Goal: Task Accomplishment & Management: Manage account settings

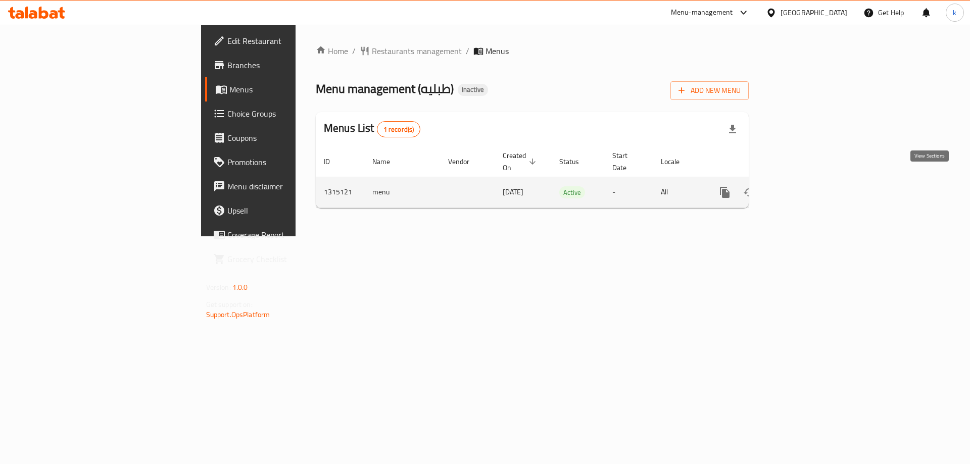
click at [810, 180] on link "enhanced table" at bounding box center [797, 192] width 24 height 24
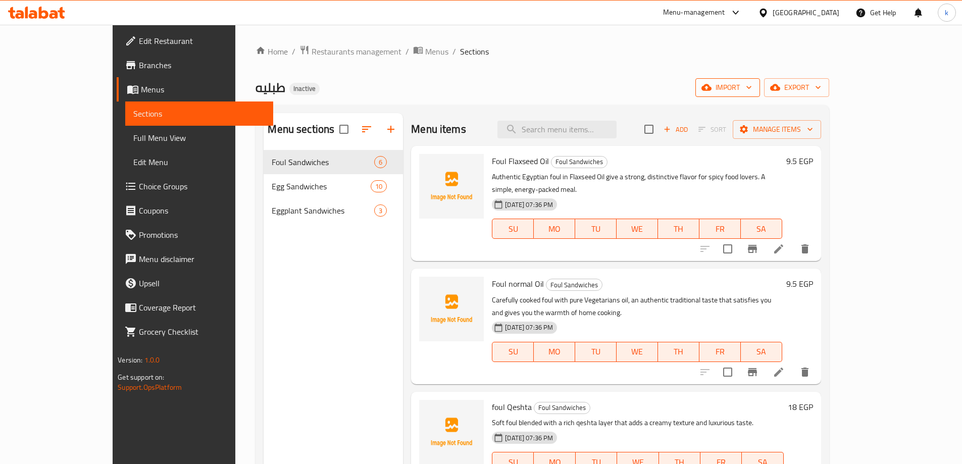
click at [752, 88] on span "import" at bounding box center [728, 87] width 48 height 13
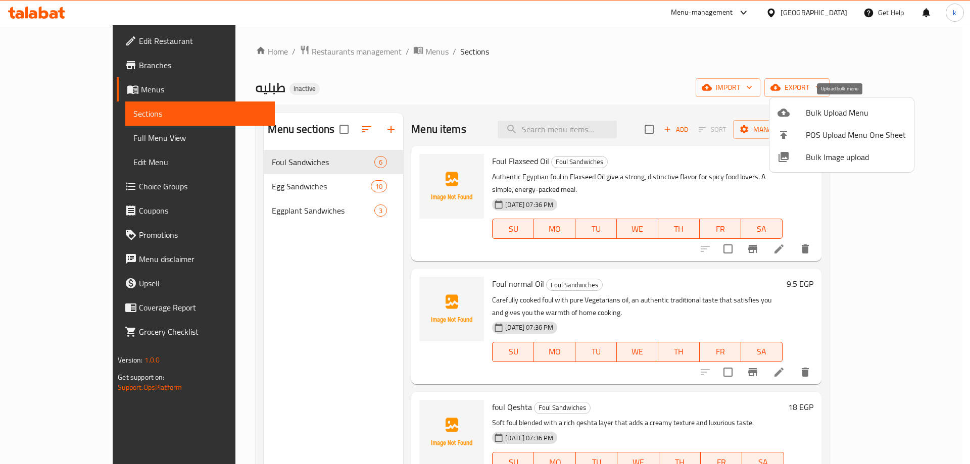
click at [836, 108] on span "Bulk Upload Menu" at bounding box center [856, 113] width 100 height 12
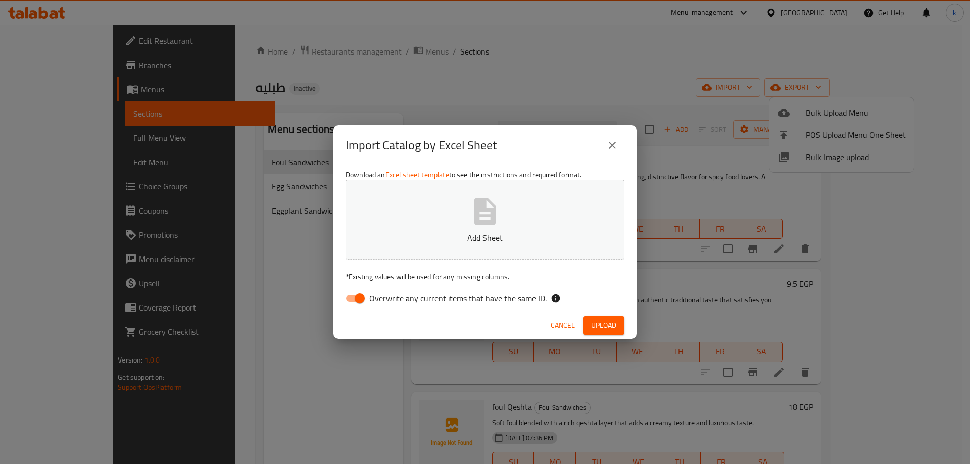
click at [358, 301] on input "Overwrite any current items that have the same ID." at bounding box center [360, 298] width 58 height 19
checkbox input "false"
click at [608, 323] on span "Upload" at bounding box center [603, 325] width 25 height 13
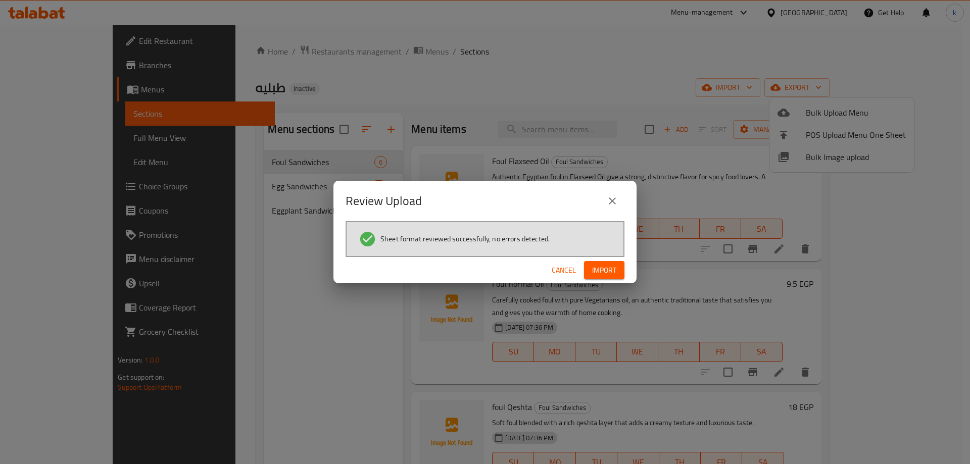
click at [618, 267] on button "Import" at bounding box center [604, 270] width 40 height 19
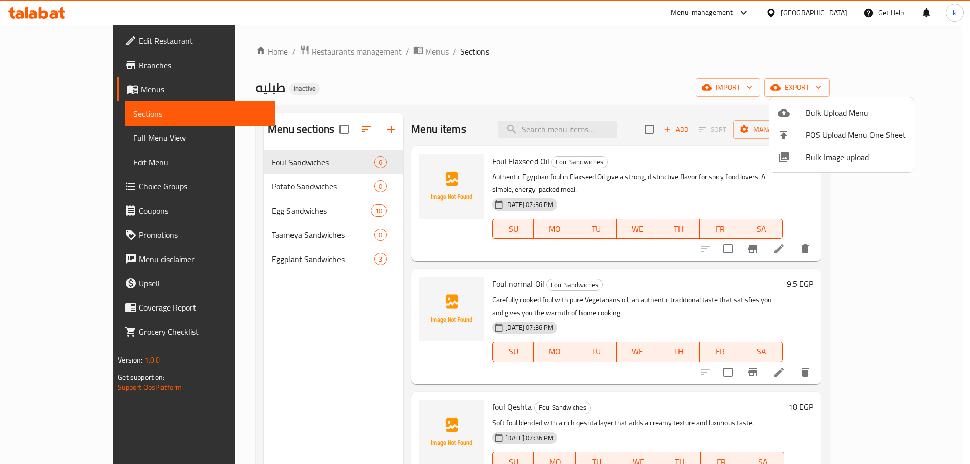
click at [799, 48] on div at bounding box center [485, 232] width 970 height 464
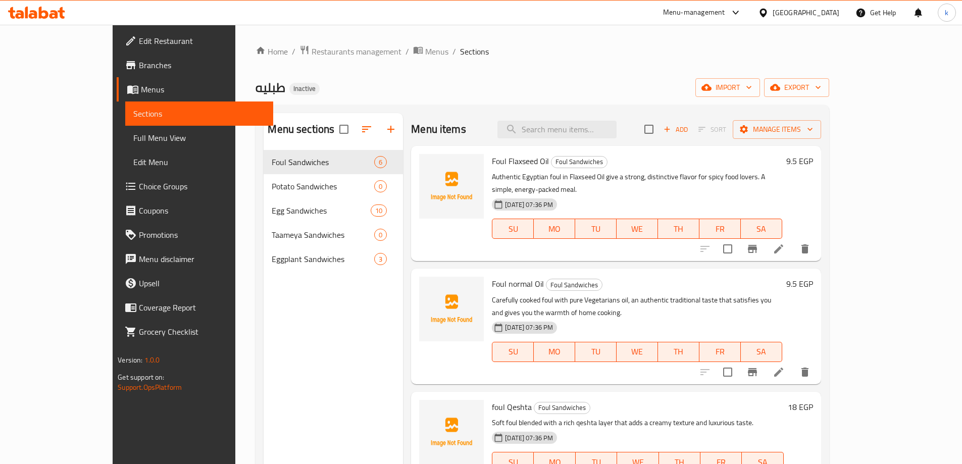
click at [125, 102] on link "Sections" at bounding box center [199, 114] width 148 height 24
click at [133, 136] on span "Full Menu View" at bounding box center [199, 138] width 132 height 12
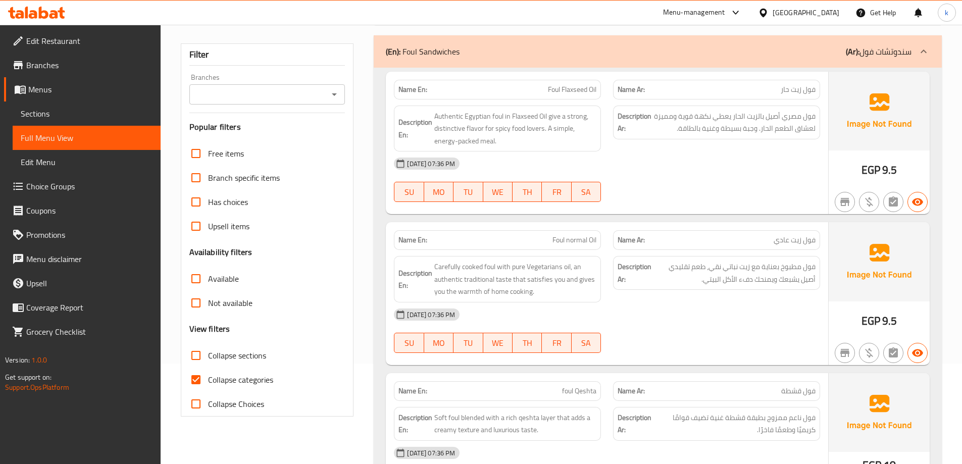
scroll to position [101, 0]
click at [243, 354] on span "Collapse sections" at bounding box center [237, 355] width 58 height 12
click at [208, 354] on input "Collapse sections" at bounding box center [196, 355] width 24 height 24
checkbox input "true"
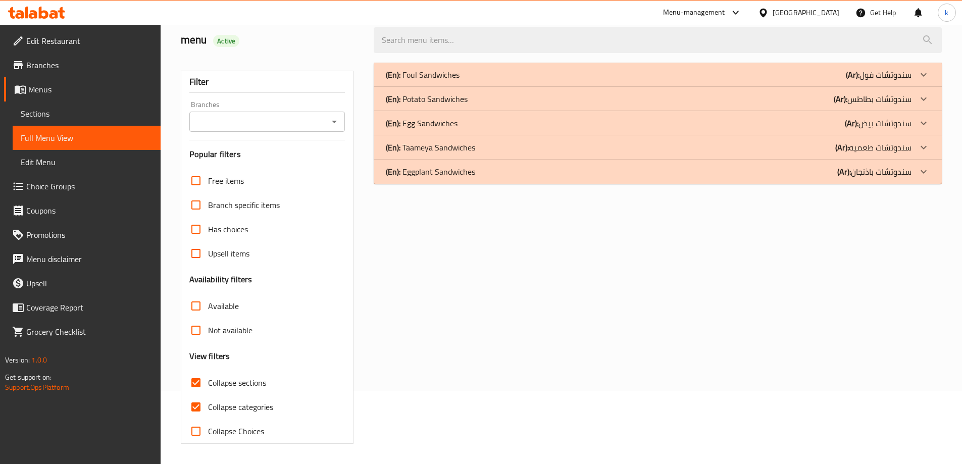
scroll to position [73, 0]
click at [469, 146] on p "(En): Taameya Sandwiches" at bounding box center [430, 147] width 89 height 12
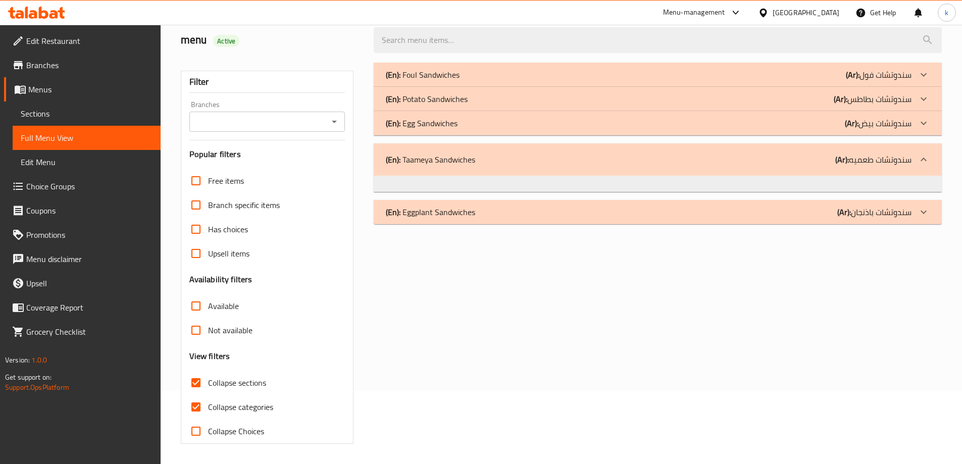
click at [473, 102] on div "(En): Potato Sandwiches (Ar): سندوتشات بطاطس" at bounding box center [649, 99] width 526 height 12
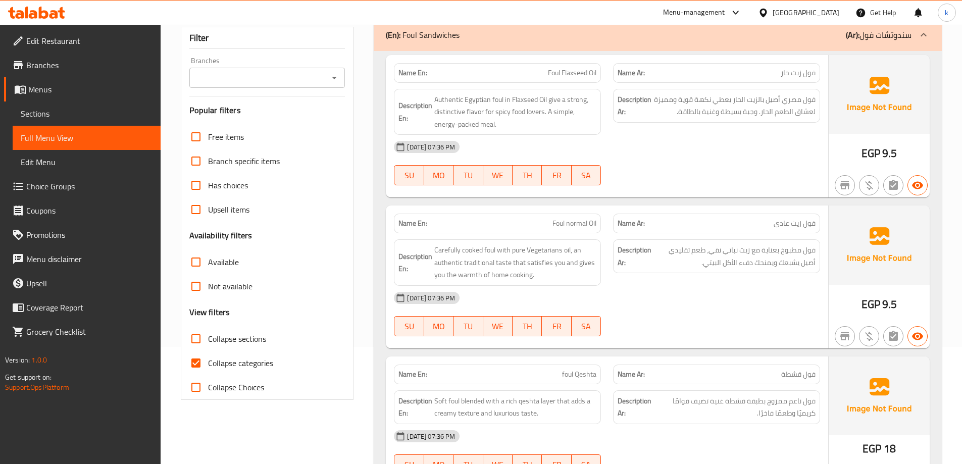
scroll to position [152, 0]
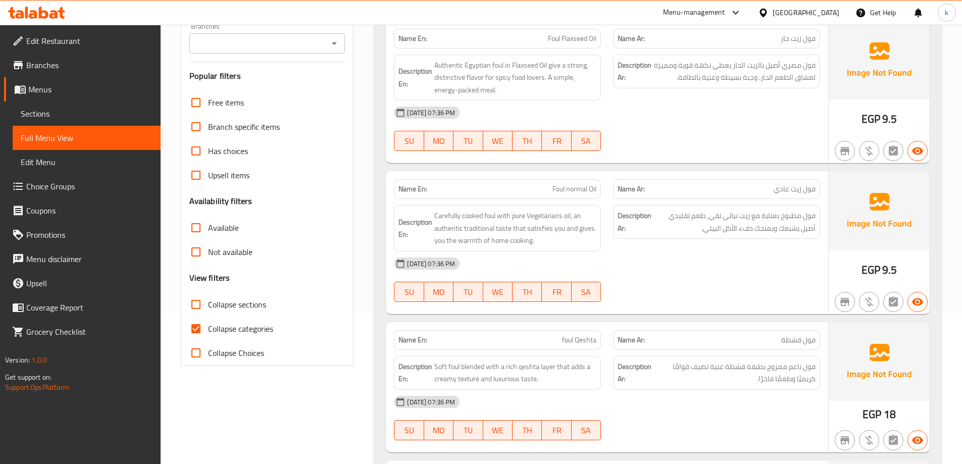
click at [240, 323] on span "Collapse categories" at bounding box center [240, 329] width 65 height 12
click at [208, 323] on input "Collapse categories" at bounding box center [196, 329] width 24 height 24
click at [244, 325] on span "Collapse categories" at bounding box center [240, 329] width 65 height 12
click at [208, 325] on input "Collapse categories" at bounding box center [196, 329] width 24 height 24
checkbox input "true"
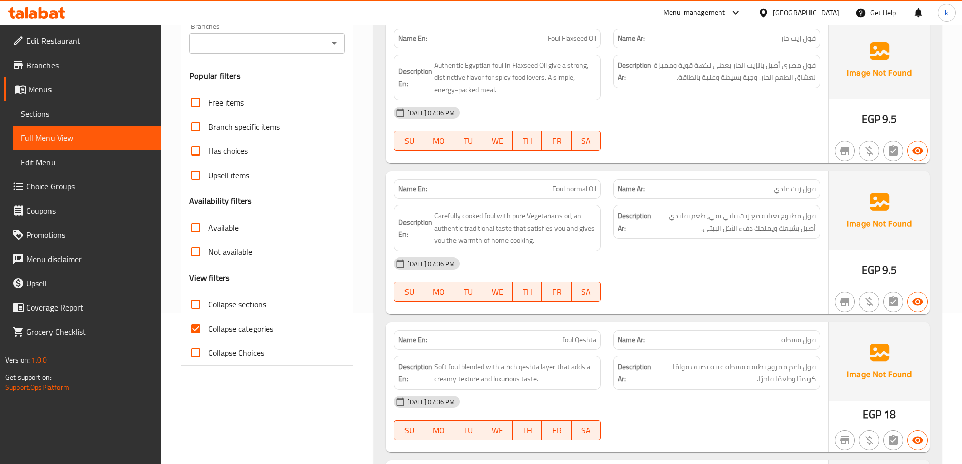
click at [251, 302] on span "Collapse sections" at bounding box center [237, 304] width 58 height 12
click at [208, 302] on input "Collapse sections" at bounding box center [196, 304] width 24 height 24
checkbox input "true"
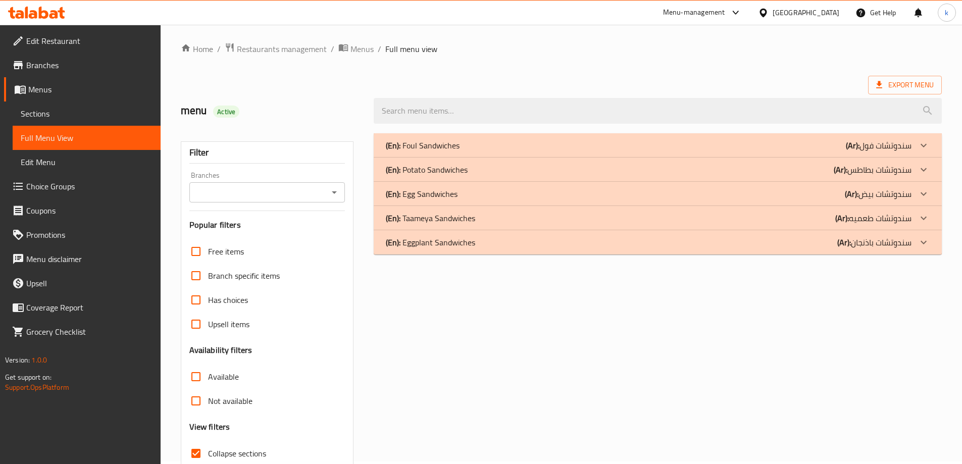
scroll to position [0, 0]
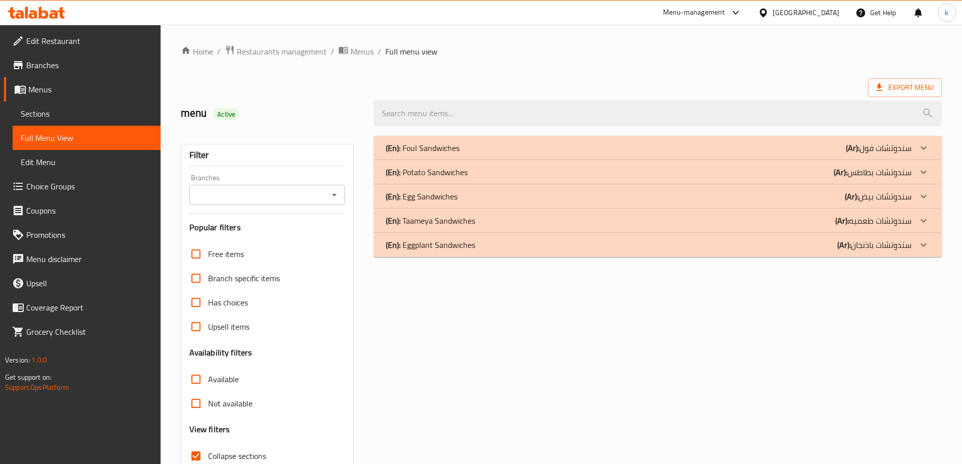
click at [479, 175] on div "(En): Potato Sandwiches (Ar): سندوتشات بطاطس" at bounding box center [649, 172] width 526 height 12
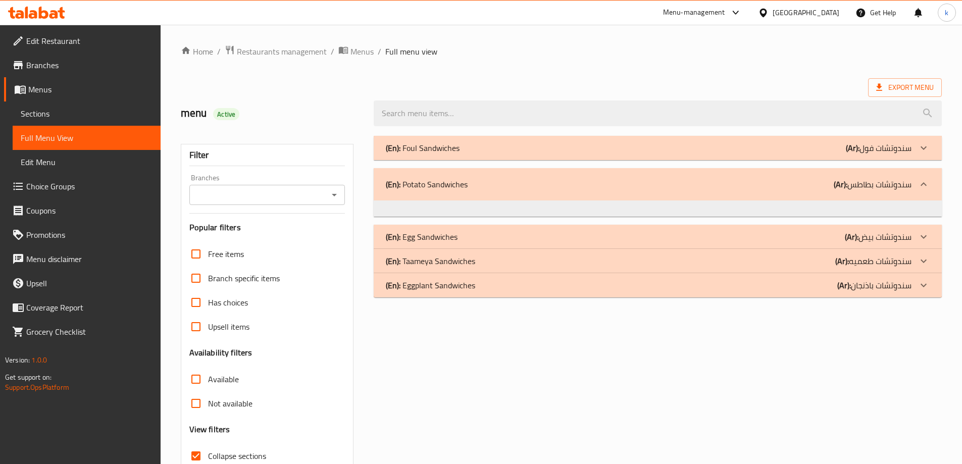
click at [488, 279] on div "(En): Eggplant Sandwiches (Ar): سندوتشات باذنجان" at bounding box center [649, 285] width 526 height 12
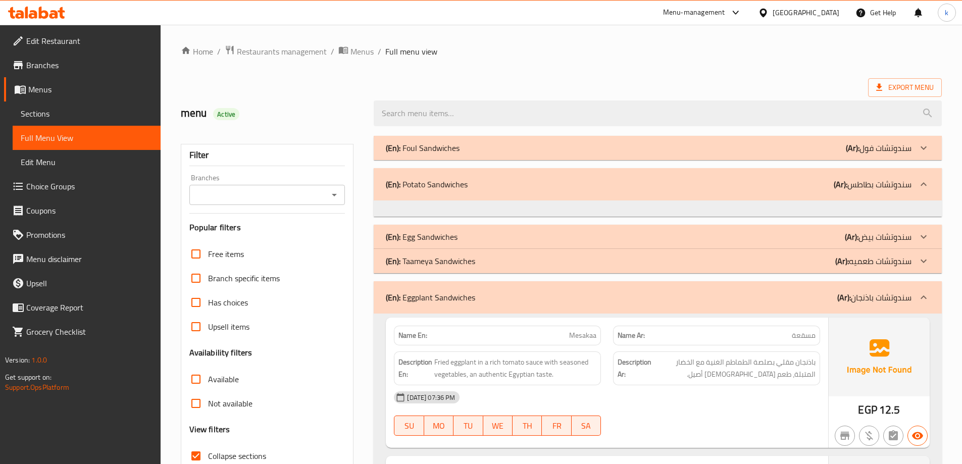
click at [488, 286] on div "(En): Eggplant Sandwiches (Ar): سندوتشات باذنجان" at bounding box center [658, 297] width 568 height 32
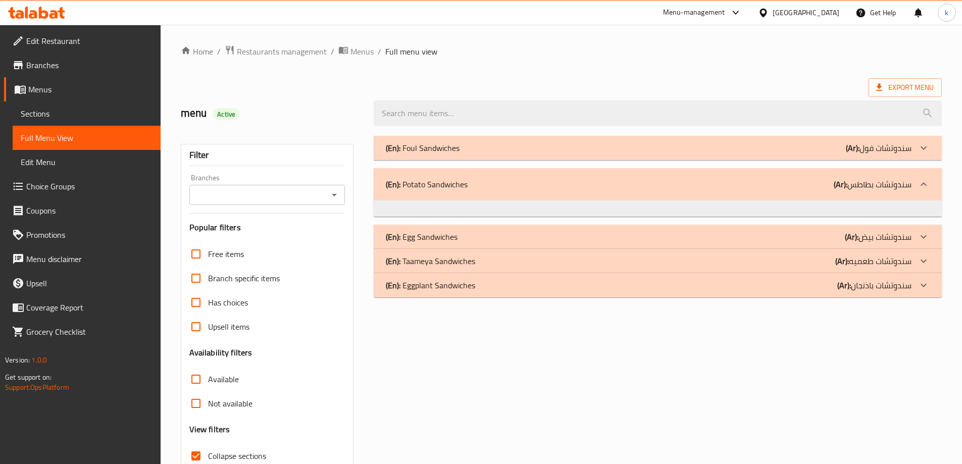
click at [493, 261] on div "(En): Taameya Sandwiches (Ar): سندوتشات طعميه" at bounding box center [649, 261] width 526 height 12
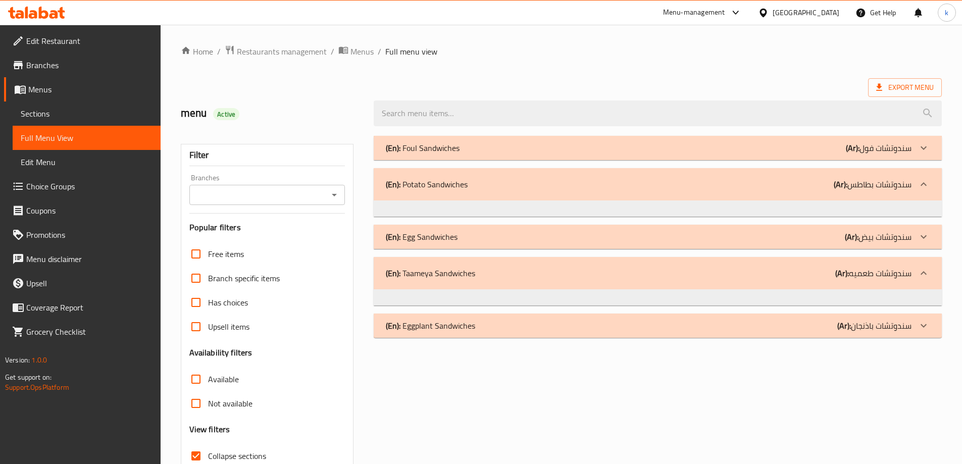
drag, startPoint x: 84, startPoint y: 135, endPoint x: 84, endPoint y: 121, distance: 14.6
click at [84, 135] on span "Full Menu View" at bounding box center [87, 138] width 132 height 12
click at [84, 115] on span "Sections" at bounding box center [87, 114] width 132 height 12
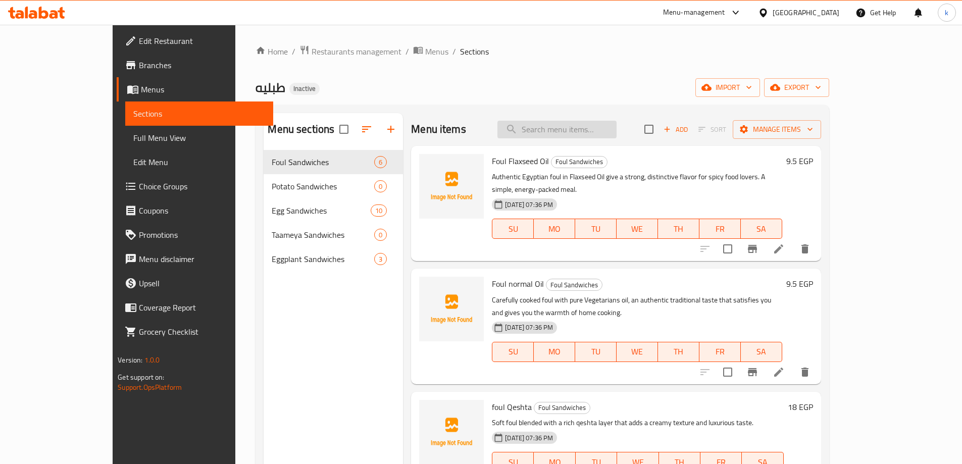
click at [612, 129] on input "search" at bounding box center [556, 130] width 119 height 18
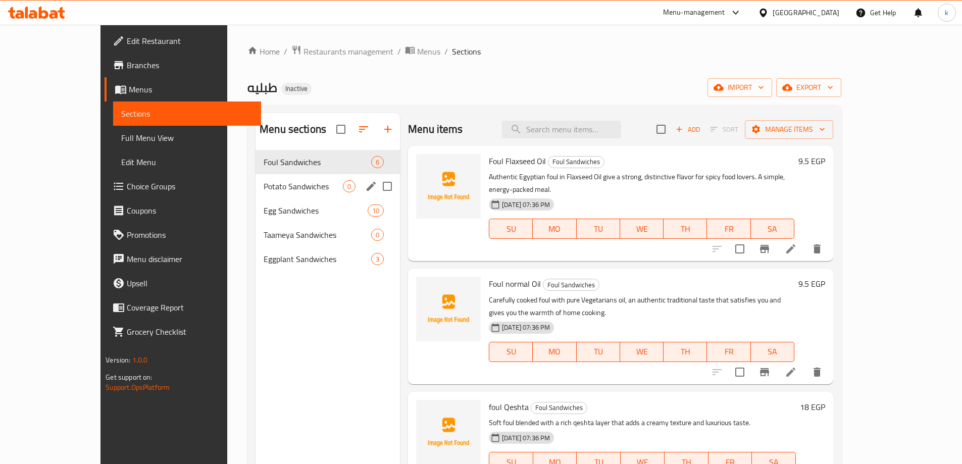
click at [280, 191] on span "Potato Sandwiches" at bounding box center [303, 186] width 79 height 12
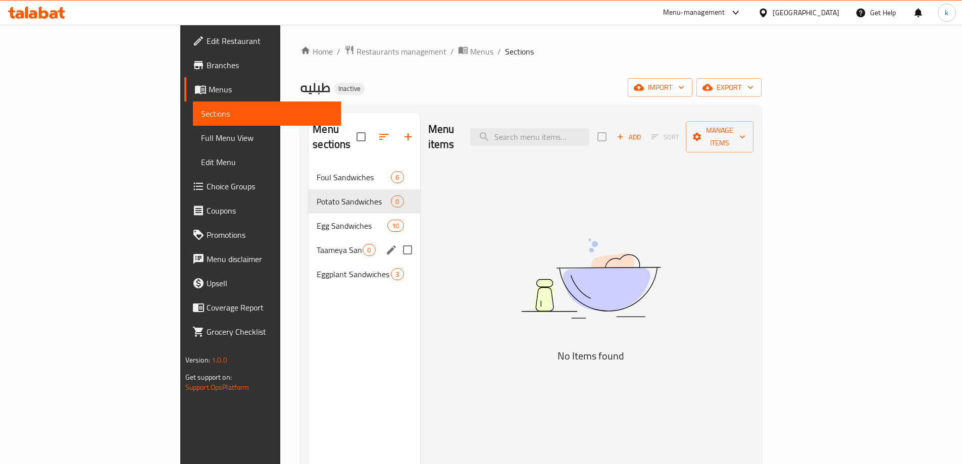
click at [309, 238] on div "Taameya Sandwiches 0" at bounding box center [364, 250] width 111 height 24
click at [385, 244] on icon "edit" at bounding box center [391, 250] width 12 height 12
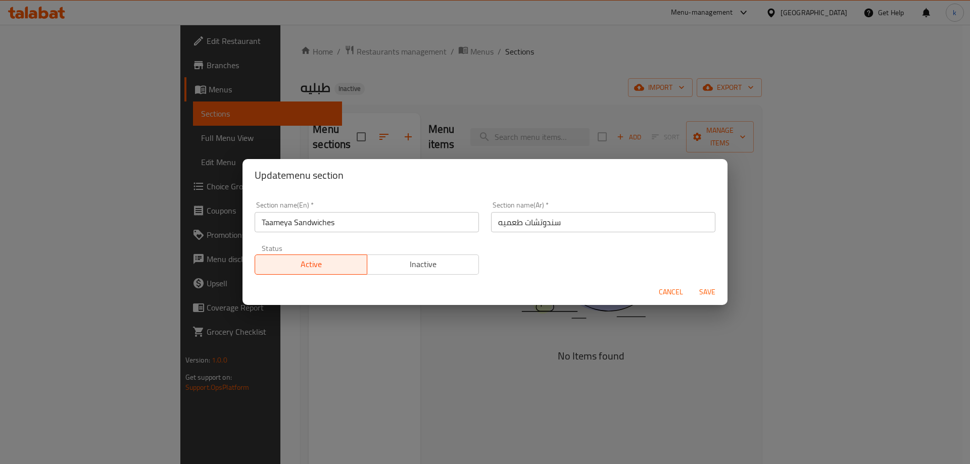
click at [295, 324] on div "Update menu section Section name(En)   * Taameya Sandwiches Section name(En) * …" at bounding box center [485, 232] width 970 height 464
click at [678, 297] on span "Cancel" at bounding box center [671, 292] width 24 height 13
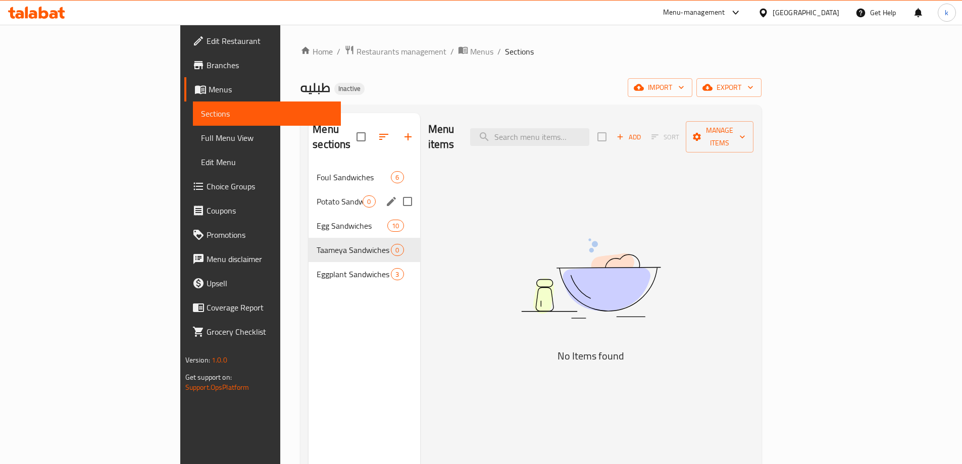
click at [397, 191] on input "Menu sections" at bounding box center [407, 201] width 21 height 21
checkbox input "true"
click at [397, 239] on input "Menu sections" at bounding box center [407, 249] width 21 height 21
checkbox input "true"
click at [396, 131] on icon "button" at bounding box center [402, 137] width 12 height 12
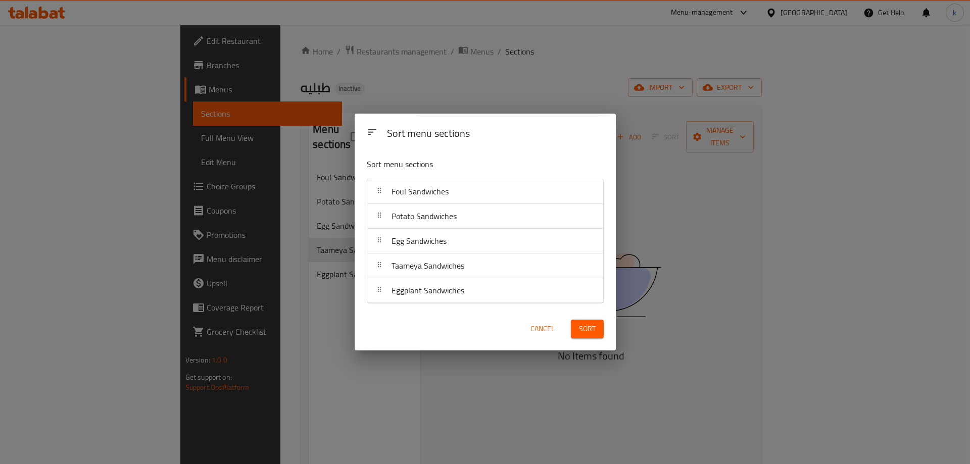
click at [312, 386] on div "Sort menu sections Sort menu sections Foul Sandwiches Potato Sandwiches Egg San…" at bounding box center [485, 232] width 970 height 464
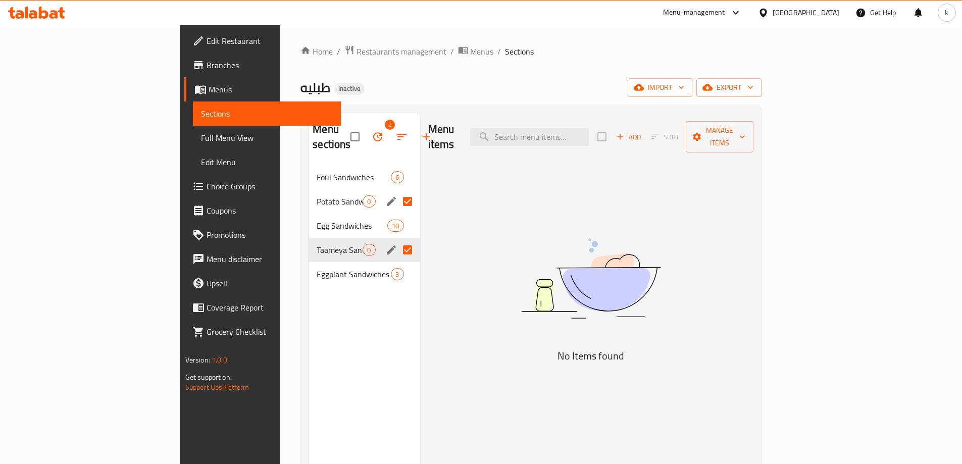
click at [201, 141] on span "Full Menu View" at bounding box center [267, 138] width 132 height 12
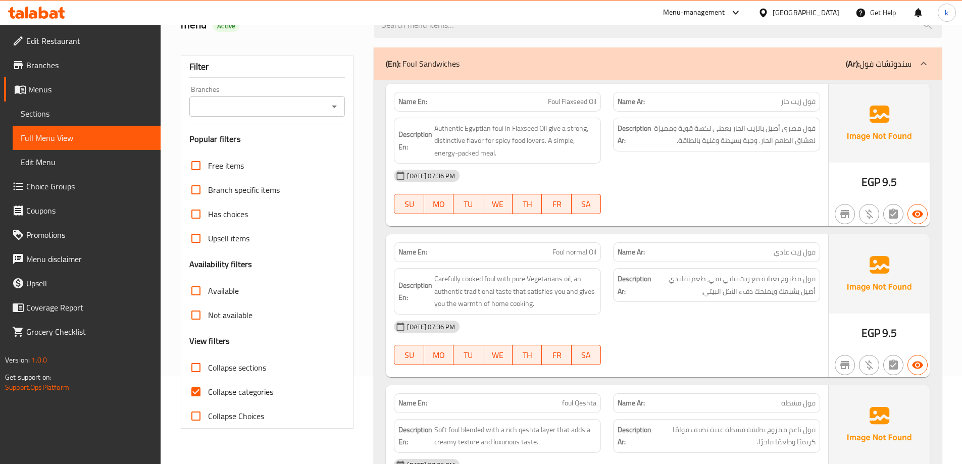
scroll to position [101, 0]
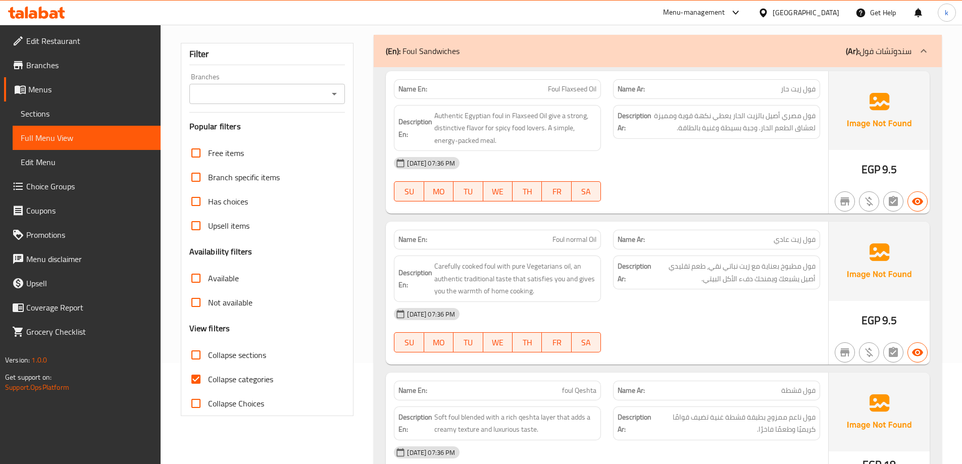
click at [239, 377] on span "Collapse categories" at bounding box center [240, 379] width 65 height 12
click at [208, 377] on input "Collapse categories" at bounding box center [196, 379] width 24 height 24
checkbox input "false"
click at [251, 359] on span "Collapse sections" at bounding box center [237, 355] width 58 height 12
click at [208, 359] on input "Collapse sections" at bounding box center [196, 355] width 24 height 24
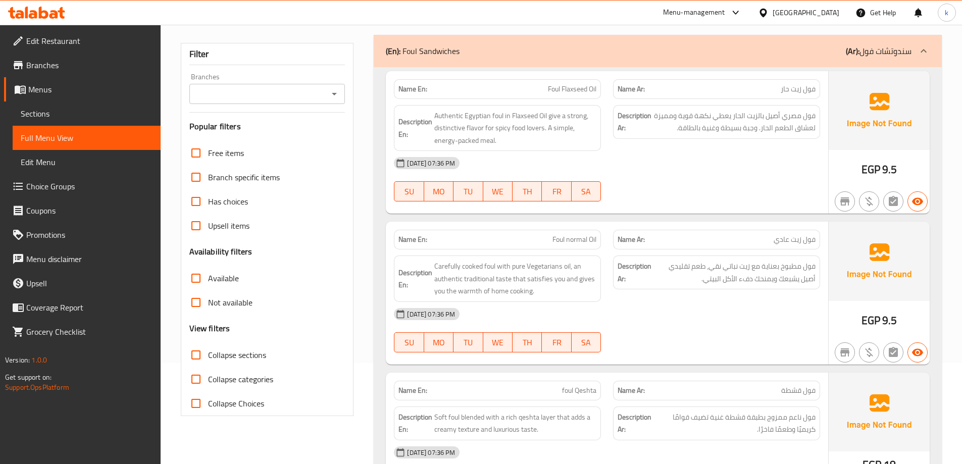
checkbox input "true"
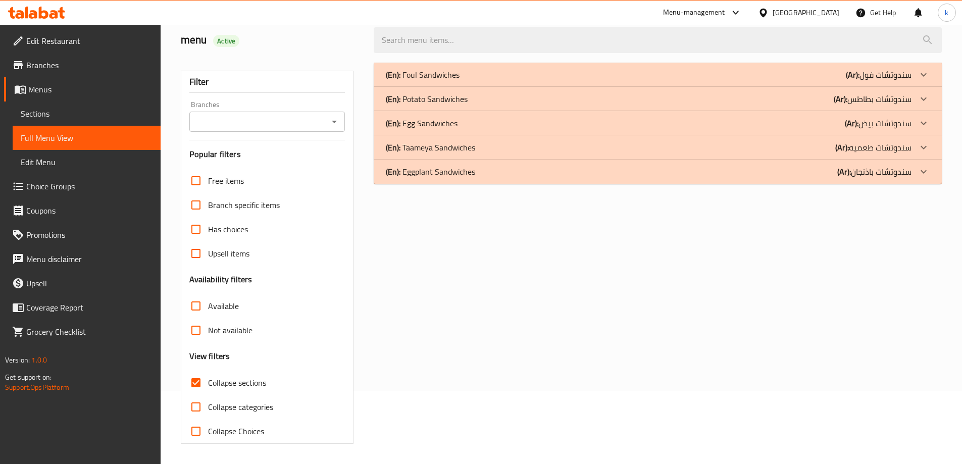
scroll to position [73, 0]
click at [518, 144] on div "(En): Taameya Sandwiches (Ar): سندوتشات طعميه" at bounding box center [649, 147] width 526 height 12
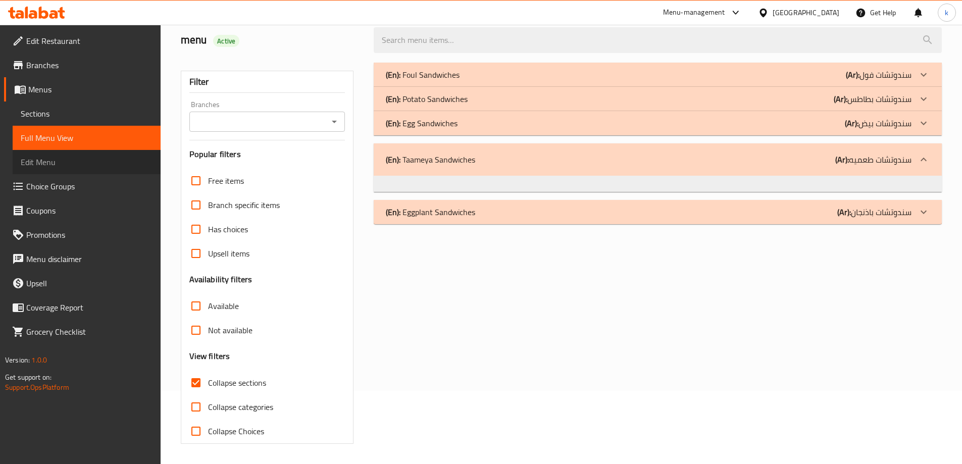
click at [101, 157] on span "Edit Menu" at bounding box center [87, 162] width 132 height 12
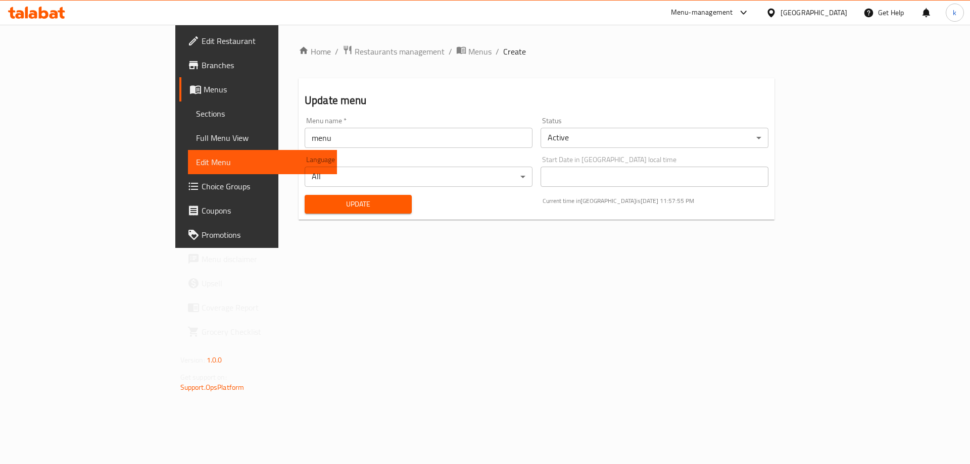
click at [196, 132] on span "Full Menu View" at bounding box center [262, 138] width 133 height 12
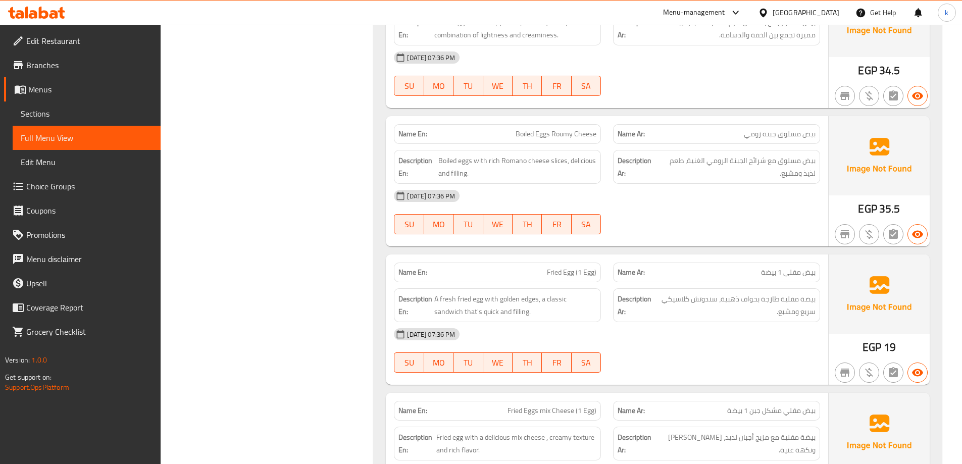
scroll to position [1010, 0]
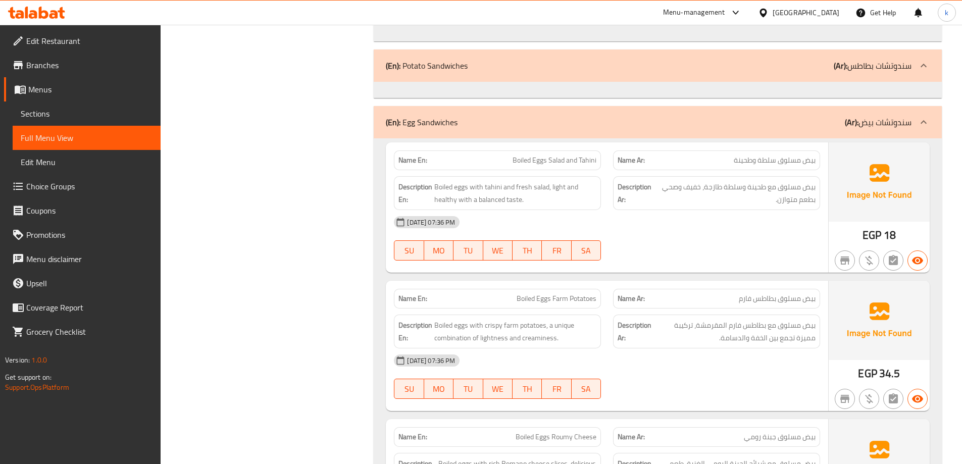
click at [466, 72] on p "(En): Potato Sandwiches" at bounding box center [427, 66] width 82 height 12
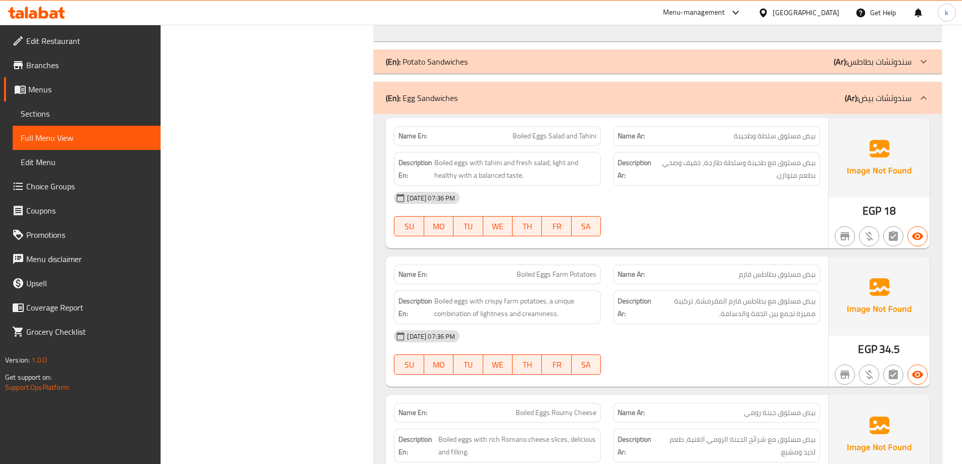
click at [466, 72] on div "(En): Potato Sandwiches (Ar): سندوتشات بطاطس" at bounding box center [658, 61] width 568 height 24
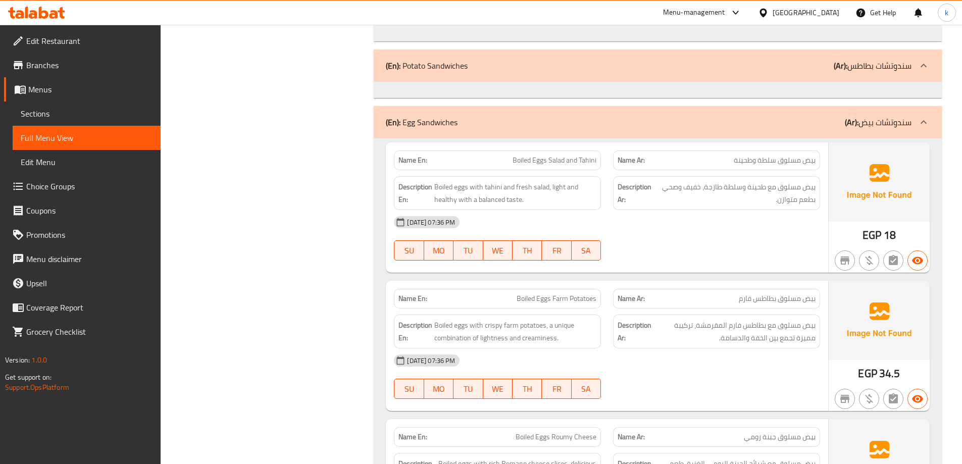
click at [498, 87] on div at bounding box center [658, 90] width 568 height 16
click at [567, 67] on div "(En): Potato Sandwiches (Ar): سندوتشات بطاطس" at bounding box center [649, 66] width 526 height 12
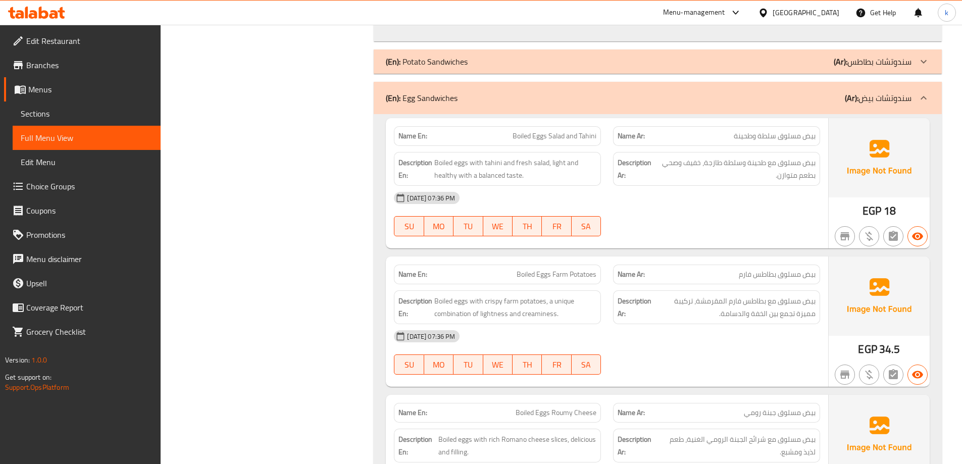
click at [73, 116] on span "Sections" at bounding box center [87, 114] width 132 height 12
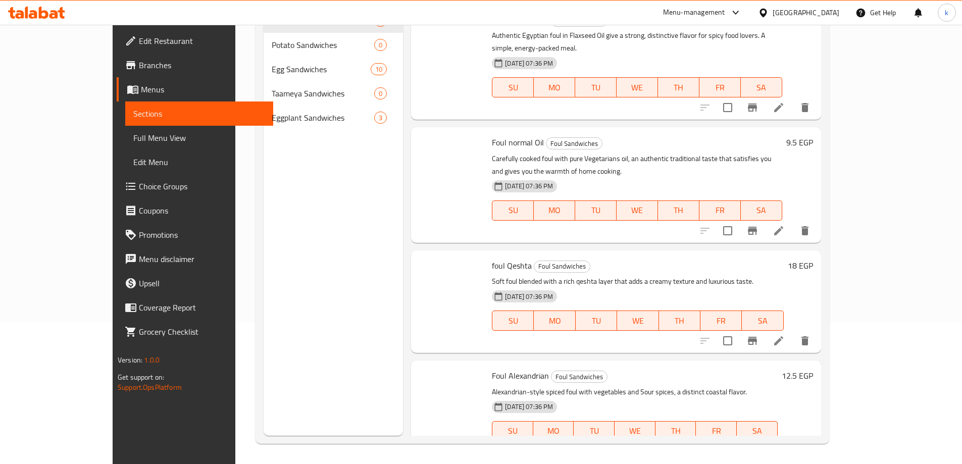
scroll to position [141, 0]
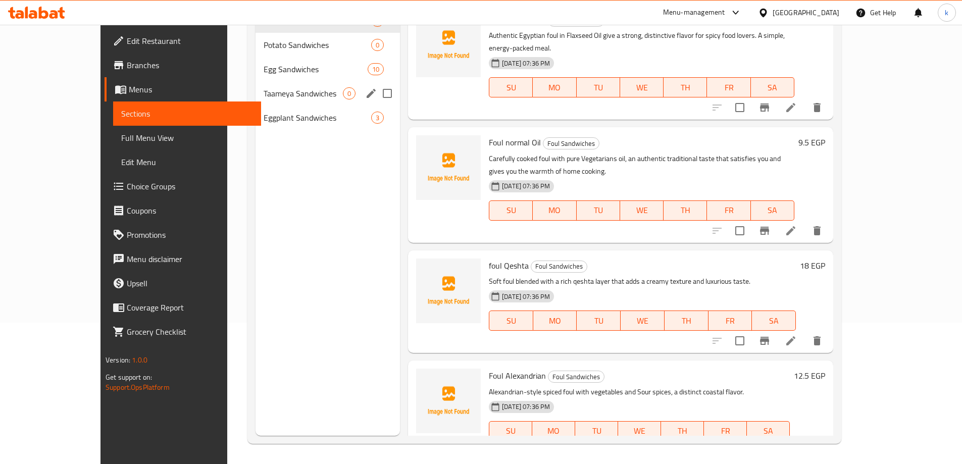
click at [377, 95] on input "Menu sections" at bounding box center [387, 93] width 21 height 21
checkbox input "true"
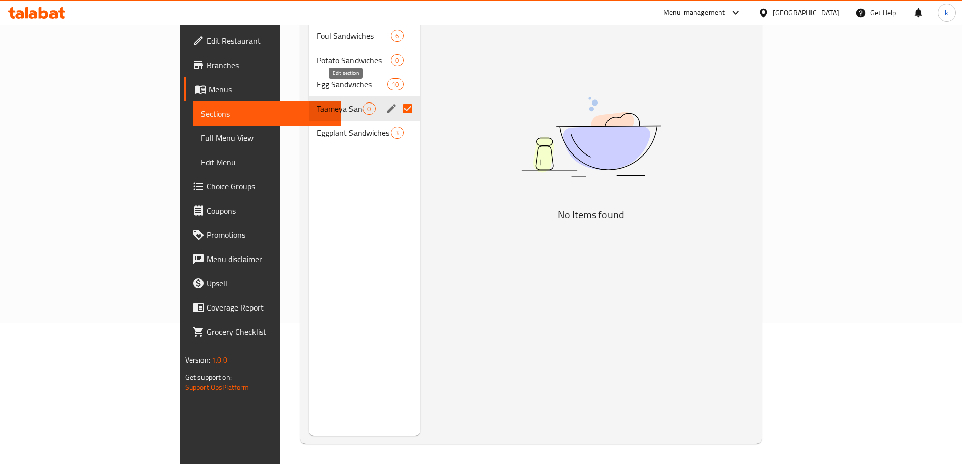
click at [385, 103] on icon "edit" at bounding box center [391, 109] width 12 height 12
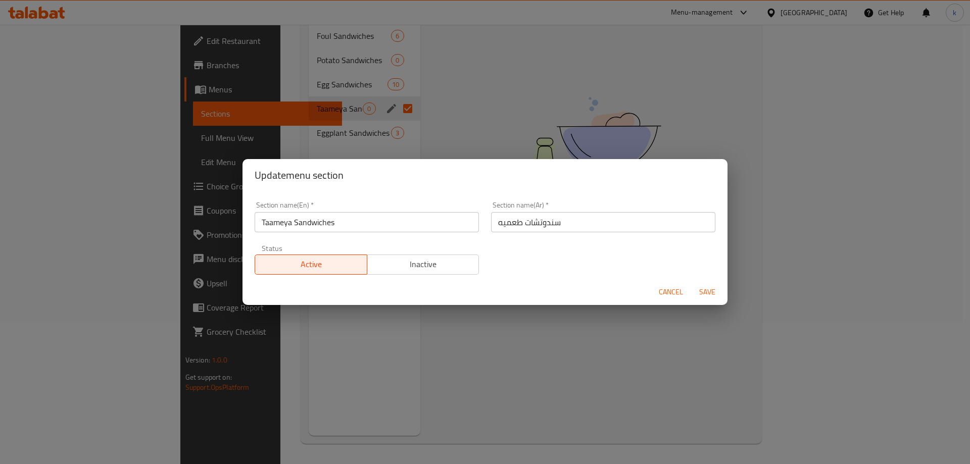
click at [666, 290] on span "Cancel" at bounding box center [671, 292] width 24 height 13
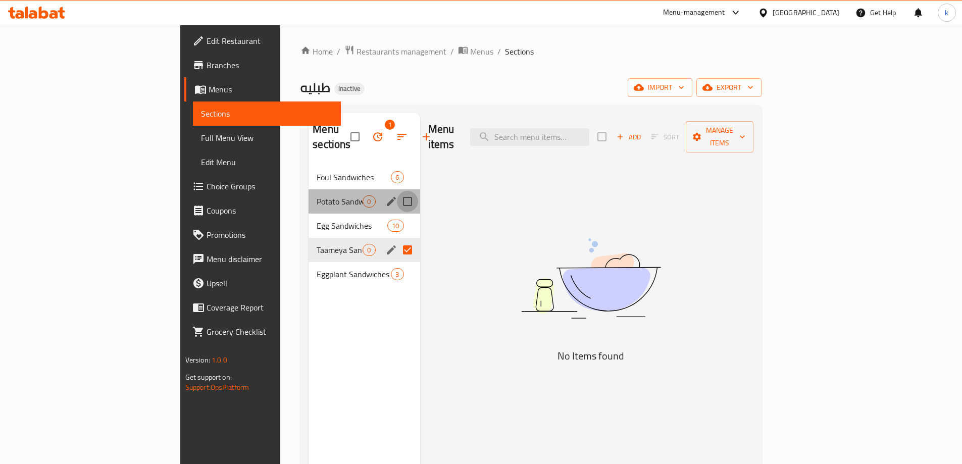
click at [397, 191] on input "Menu sections" at bounding box center [407, 201] width 21 height 21
checkbox input "true"
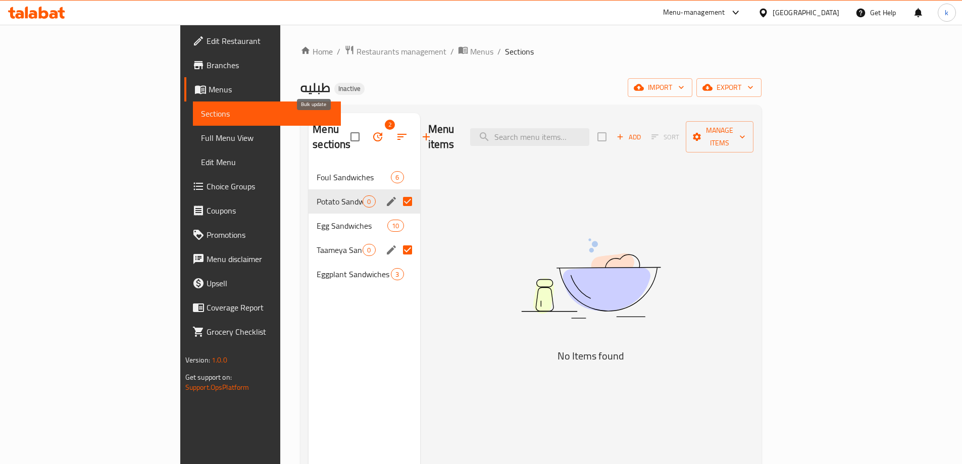
click at [372, 131] on icon "button" at bounding box center [378, 137] width 12 height 12
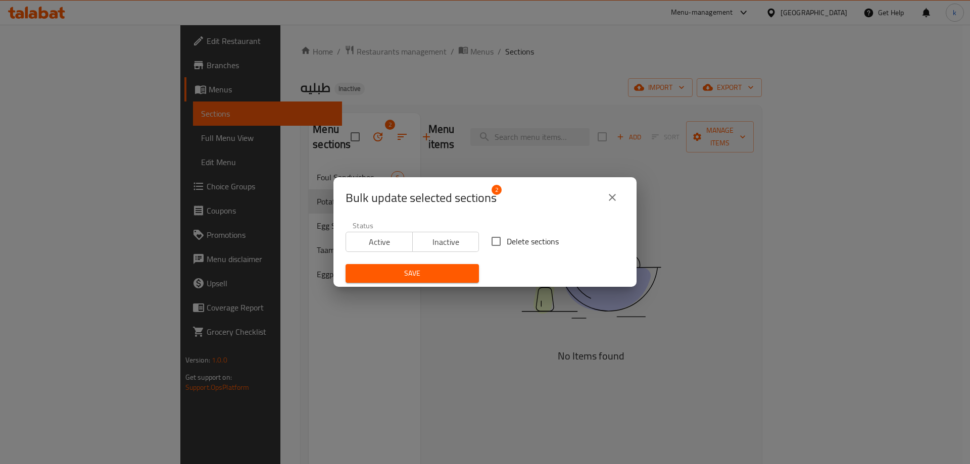
click at [497, 242] on input "Delete sections" at bounding box center [495, 241] width 21 height 21
checkbox input "true"
click at [446, 272] on span "Save" at bounding box center [412, 273] width 117 height 13
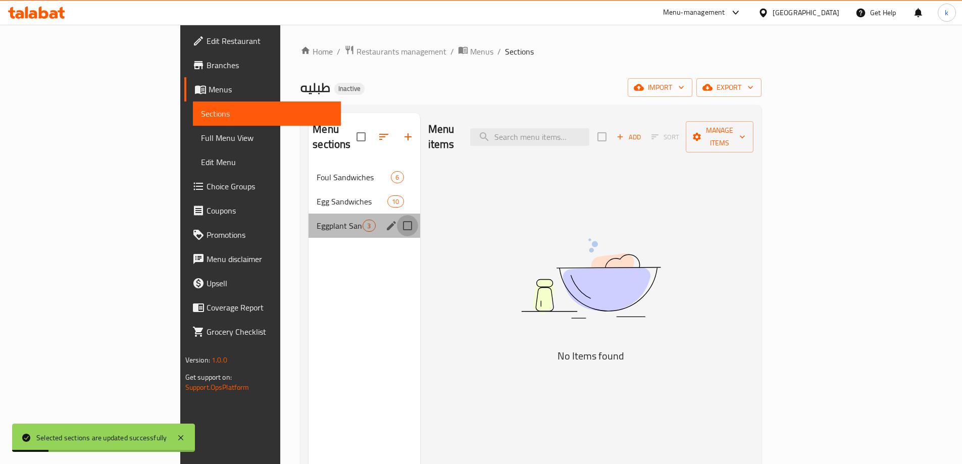
click at [397, 215] on input "Menu sections" at bounding box center [407, 225] width 21 height 21
checkbox input "true"
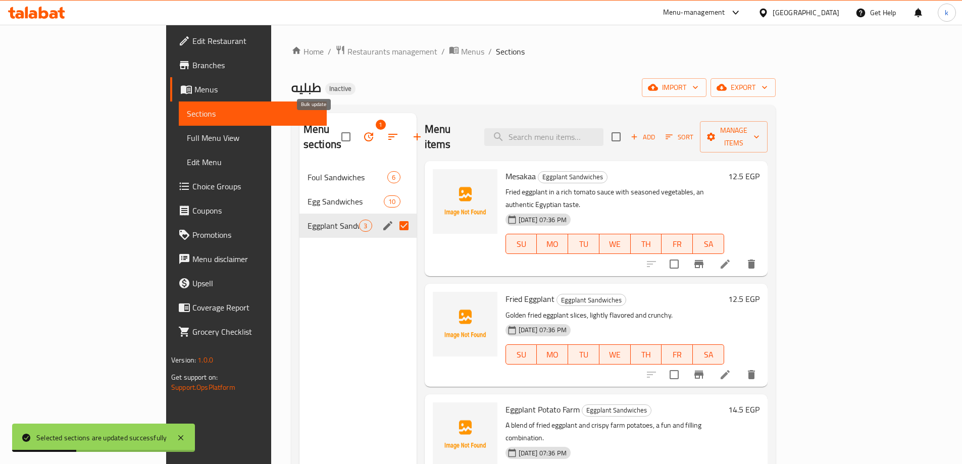
click at [357, 131] on button "button" at bounding box center [369, 137] width 24 height 24
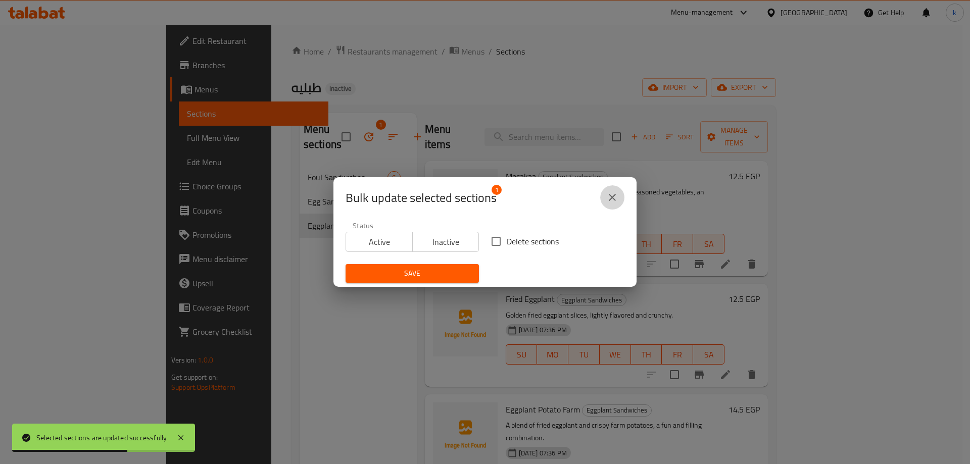
click at [614, 197] on icon "close" at bounding box center [612, 197] width 12 height 12
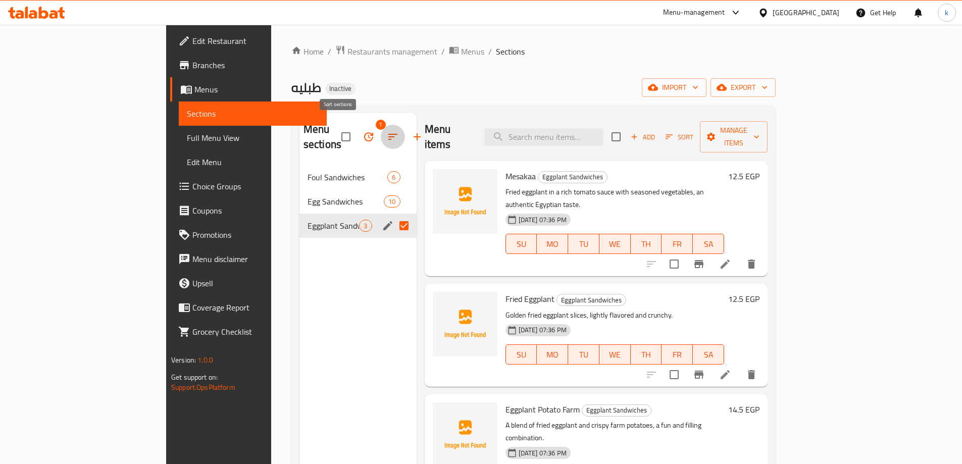
click at [387, 134] on icon "button" at bounding box center [393, 137] width 12 height 12
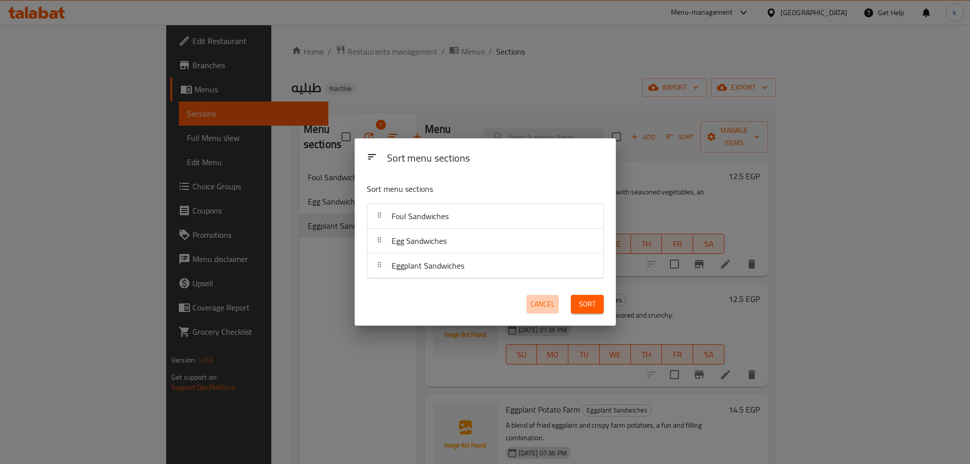
click at [553, 312] on button "Cancel" at bounding box center [542, 304] width 32 height 19
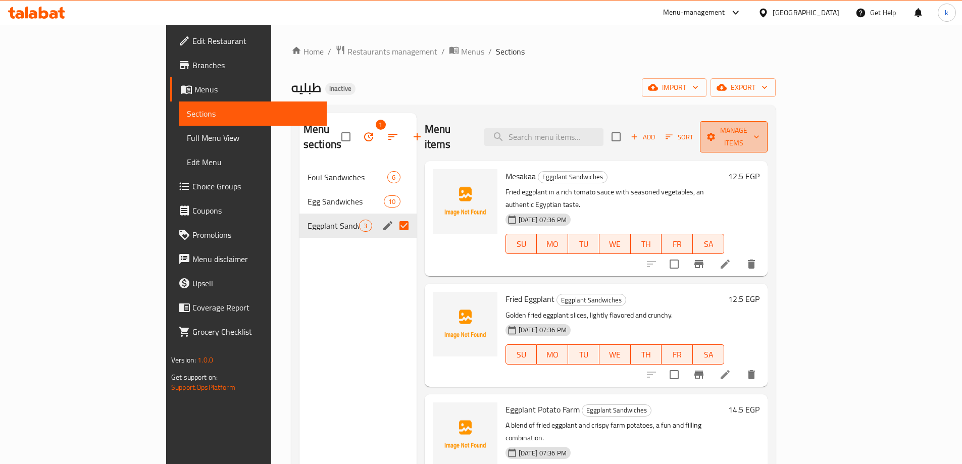
click at [760, 130] on span "Manage items" at bounding box center [734, 136] width 52 height 25
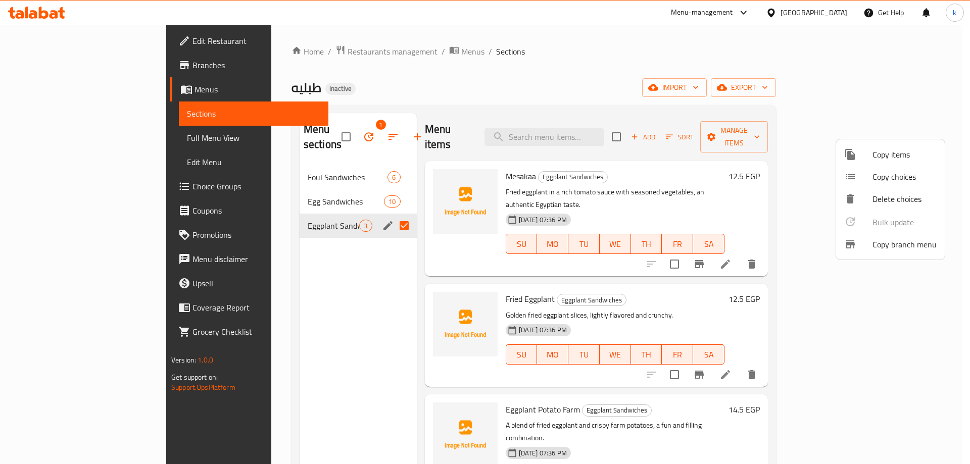
click at [679, 40] on div at bounding box center [485, 232] width 970 height 464
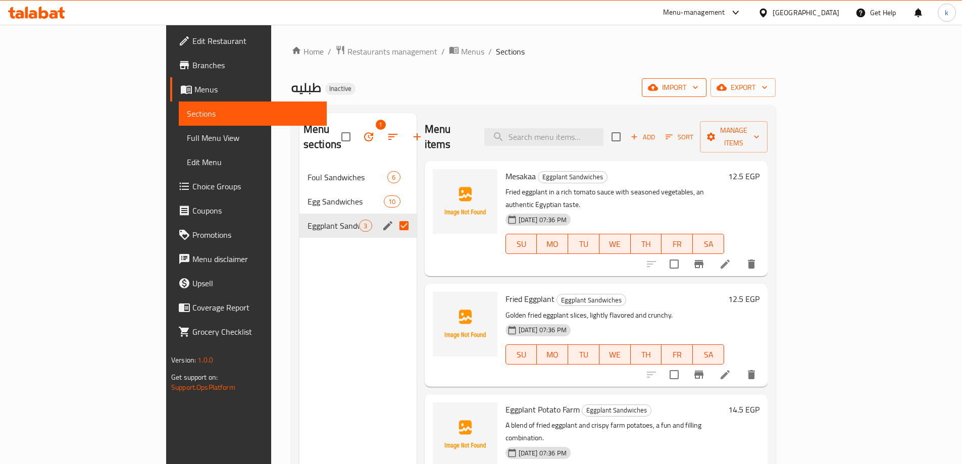
click at [698, 89] on span "import" at bounding box center [674, 87] width 48 height 13
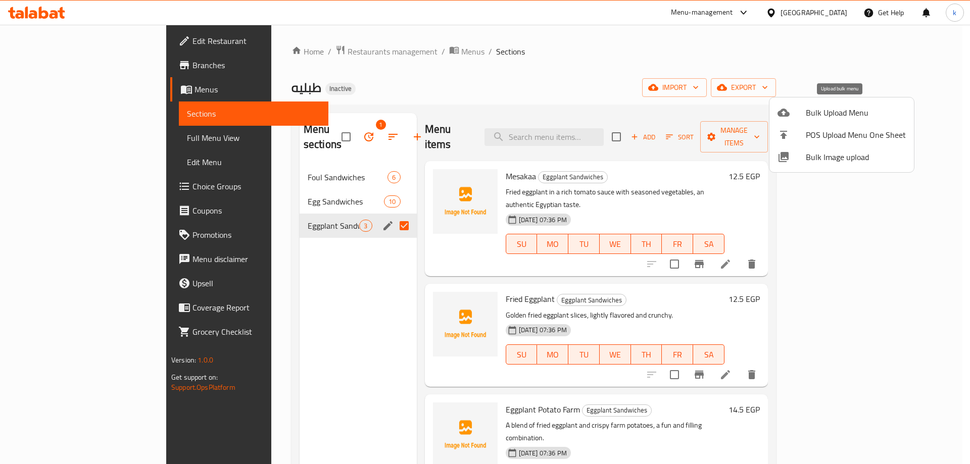
click at [836, 117] on span "Bulk Upload Menu" at bounding box center [856, 113] width 100 height 12
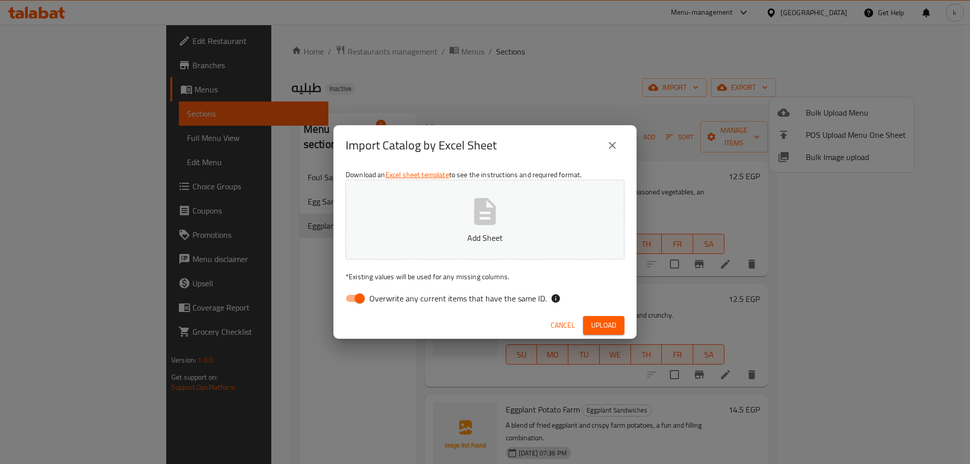
click at [348, 295] on input "Overwrite any current items that have the same ID." at bounding box center [360, 298] width 58 height 19
checkbox input "false"
click at [617, 326] on button "Upload" at bounding box center [603, 325] width 41 height 19
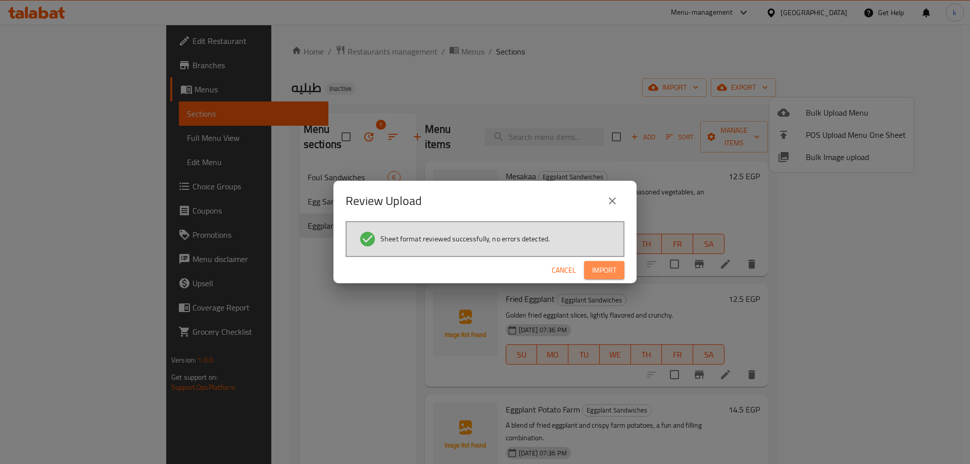
click at [601, 273] on span "Import" at bounding box center [604, 270] width 24 height 13
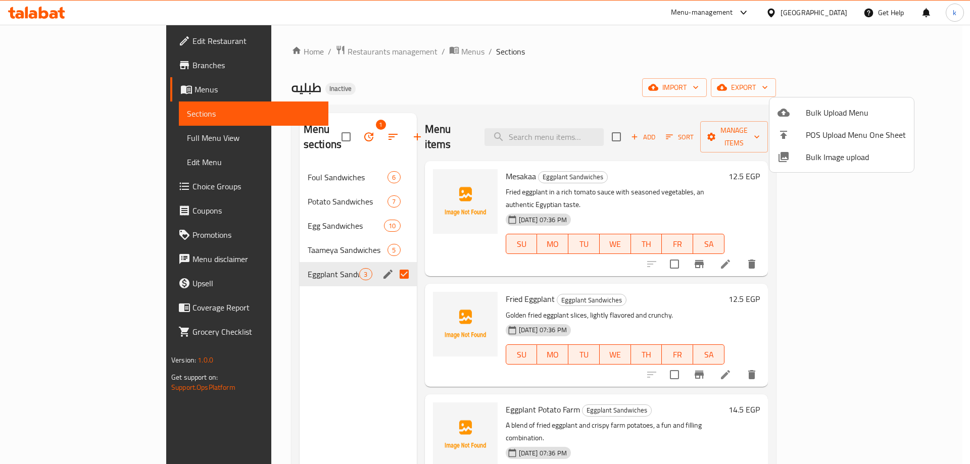
click at [696, 64] on div at bounding box center [485, 232] width 970 height 464
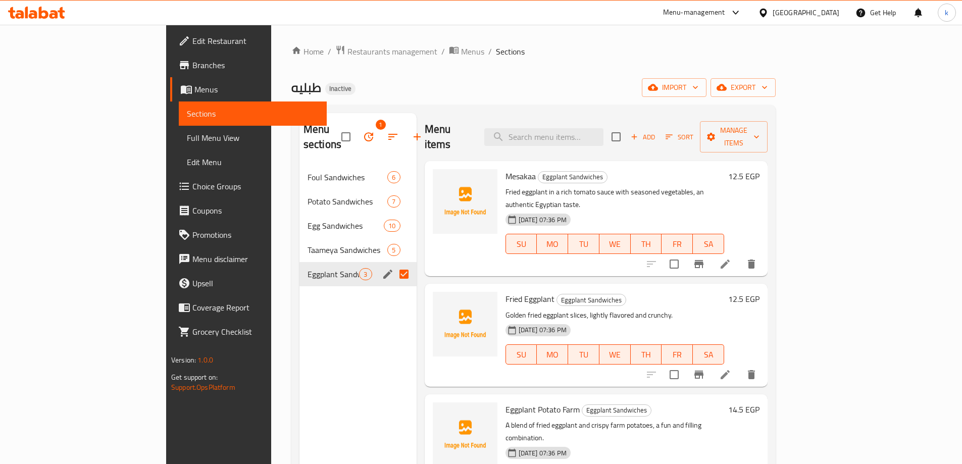
click at [187, 134] on span "Full Menu View" at bounding box center [253, 138] width 132 height 12
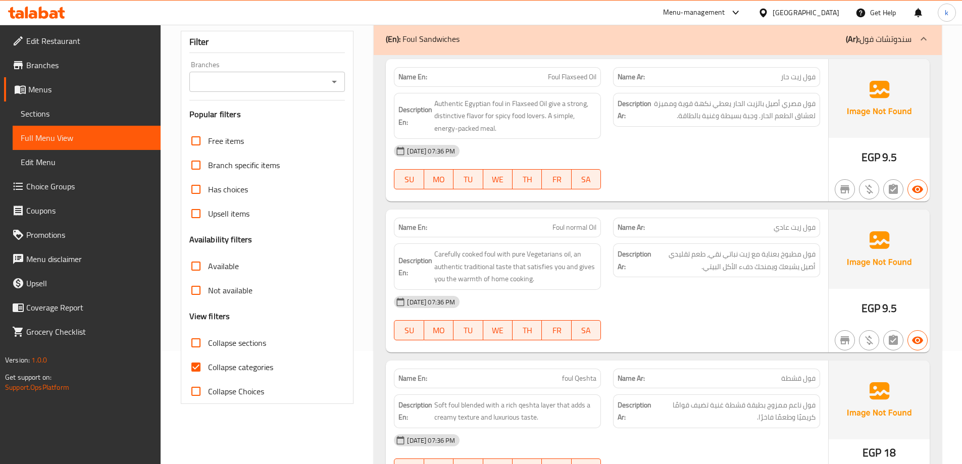
scroll to position [152, 0]
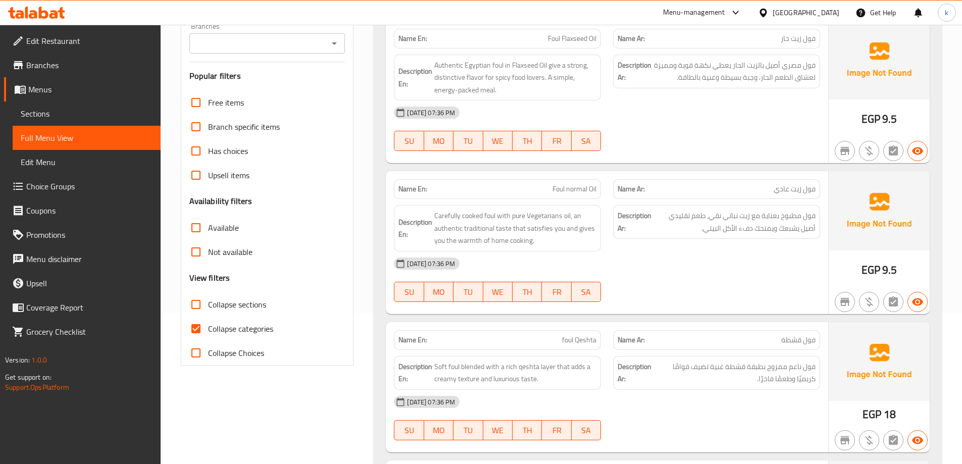
click at [230, 329] on span "Collapse categories" at bounding box center [240, 329] width 65 height 12
click at [208, 329] on input "Collapse categories" at bounding box center [196, 329] width 24 height 24
checkbox input "false"
click at [249, 306] on span "Collapse sections" at bounding box center [237, 304] width 58 height 12
click at [208, 306] on input "Collapse sections" at bounding box center [196, 304] width 24 height 24
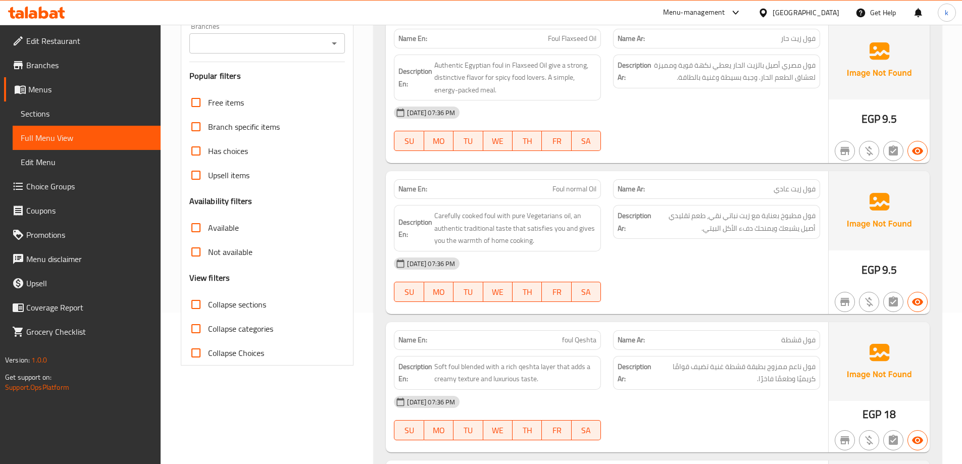
checkbox input "true"
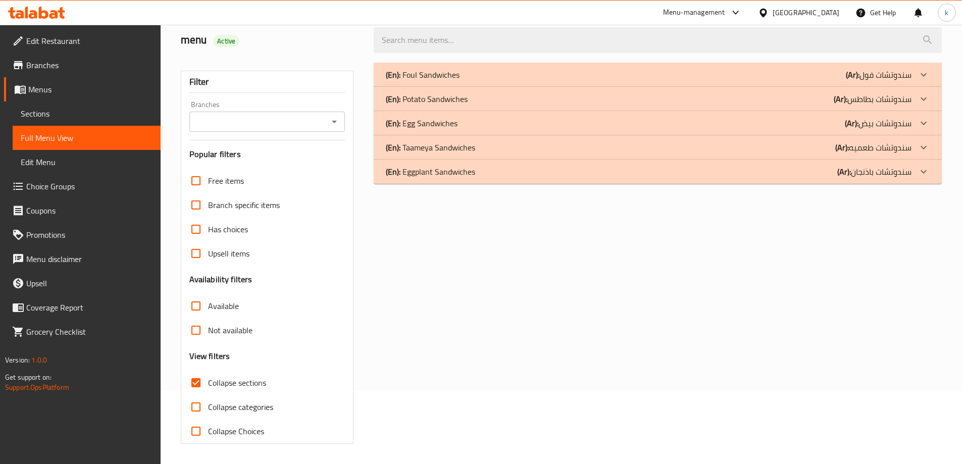
scroll to position [73, 0]
click at [496, 150] on div "(En): Taameya Sandwiches (Ar): سندوتشات طعميه" at bounding box center [649, 147] width 526 height 12
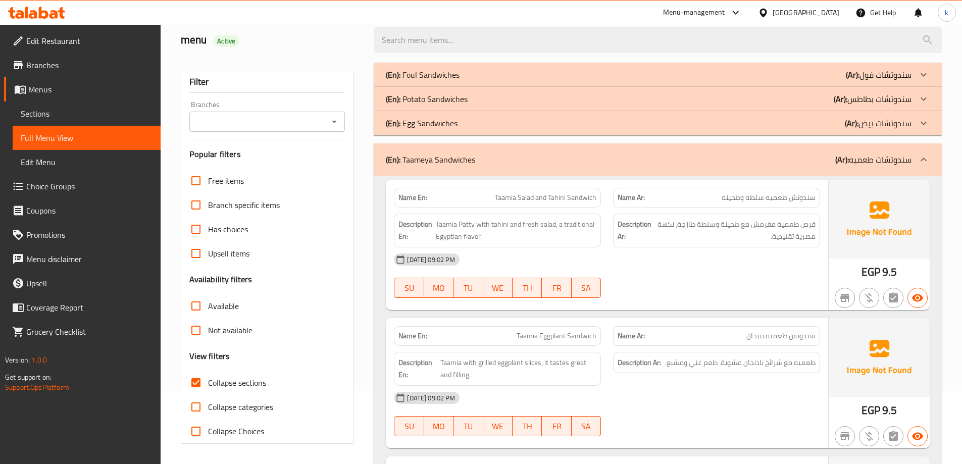
click at [476, 103] on div "(En): Potato Sandwiches (Ar): سندوتشات بطاطس" at bounding box center [649, 99] width 526 height 12
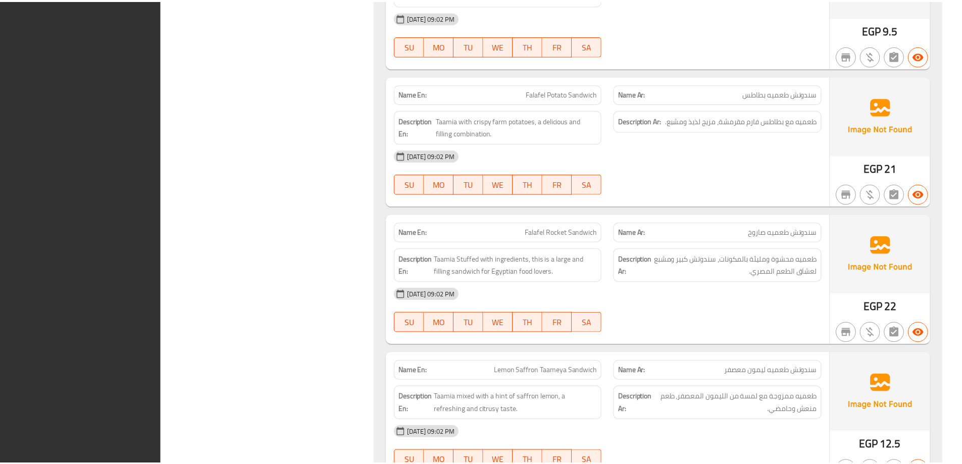
scroll to position [1542, 0]
